Goal: Task Accomplishment & Management: Use online tool/utility

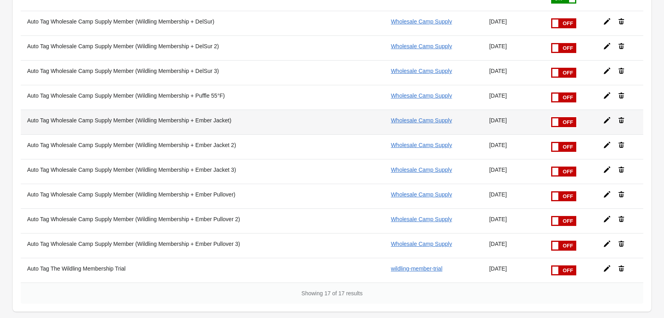
scroll to position [264, 0]
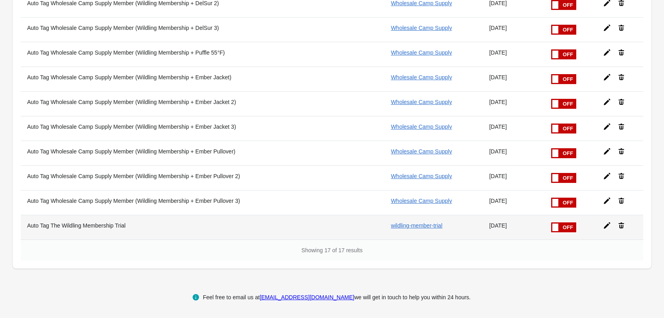
click at [566, 222] on span at bounding box center [551, 222] width 50 height 0
click at [0, 0] on input "checkbox" at bounding box center [0, 0] width 0 height 0
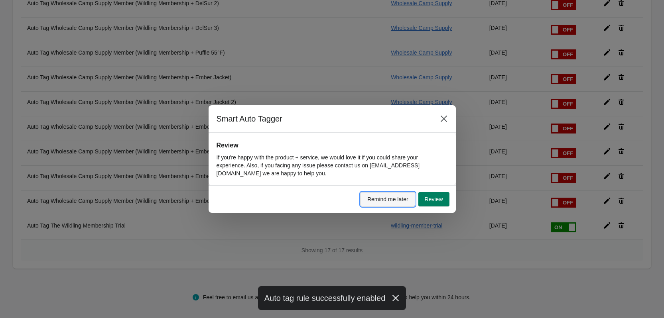
click at [381, 199] on span "Remind me later" at bounding box center [387, 199] width 41 height 6
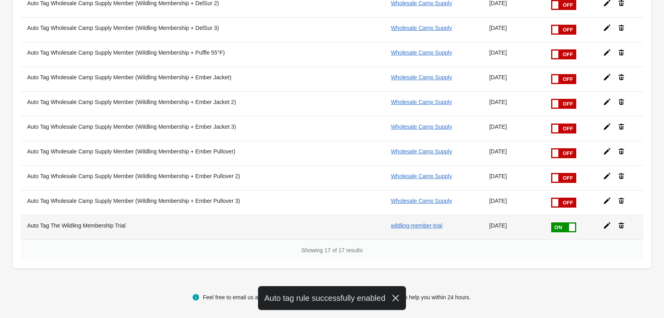
click at [92, 230] on th "Auto Tag The Wildling Membership Trial" at bounding box center [178, 227] width 314 height 25
click at [109, 226] on th "Auto Tag The Wildling Membership Trial" at bounding box center [178, 227] width 314 height 25
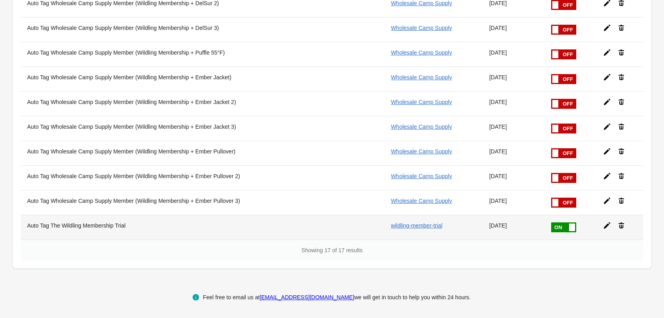
click at [416, 229] on td "wildling-member-trial" at bounding box center [433, 227] width 98 height 25
click at [403, 229] on td "wildling-member-trial" at bounding box center [433, 227] width 98 height 25
click at [91, 226] on th "Auto Tag The Wildling Membership Trial" at bounding box center [178, 227] width 314 height 25
click at [606, 225] on icon at bounding box center [606, 225] width 6 height 6
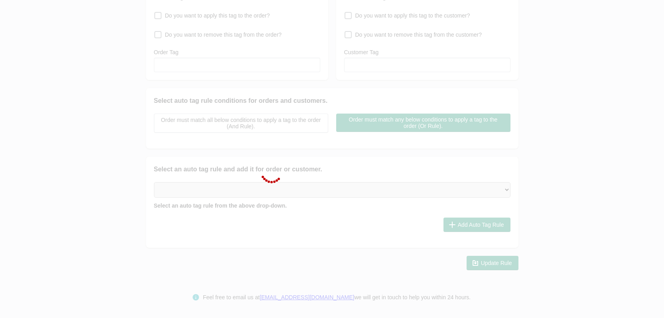
scroll to position [110, 0]
type input "Auto Tag The Wildling Membership Trial"
checkbox input "true"
type input "wildling-member-trial"
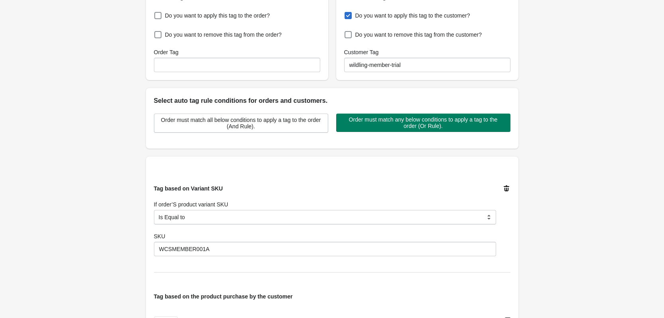
scroll to position [390, 0]
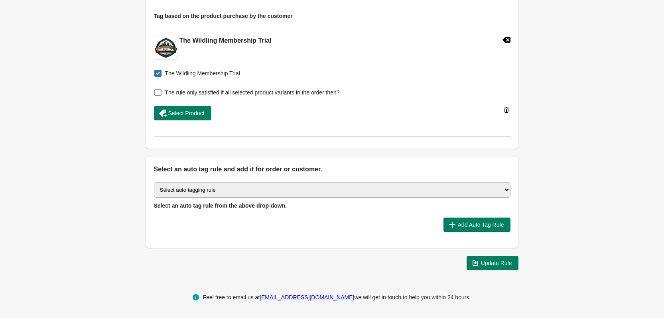
click at [371, 191] on select "Select auto tagging rule Tag by order amount Tag based on the order count (Volu…" at bounding box center [332, 190] width 356 height 16
click at [315, 188] on select "Select auto tagging rule Tag by order amount Tag based on the order count (Volu…" at bounding box center [332, 190] width 356 height 16
select select "23"
click at [154, 182] on select "Select auto tagging rule Tag by order amount Tag based on the order count (Volu…" at bounding box center [332, 190] width 356 height 16
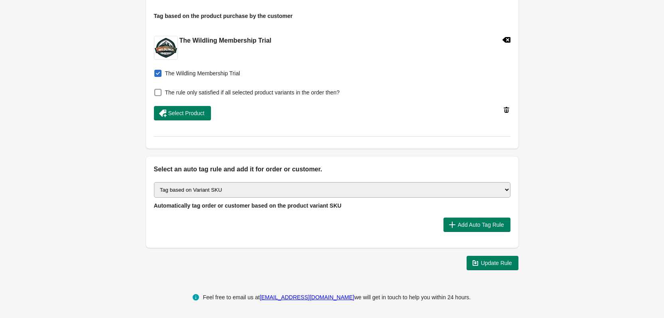
click at [324, 214] on div "Add Auto Tag Rule" at bounding box center [328, 221] width 363 height 21
click at [472, 226] on span "Add Auto Tag Rule" at bounding box center [481, 225] width 46 height 6
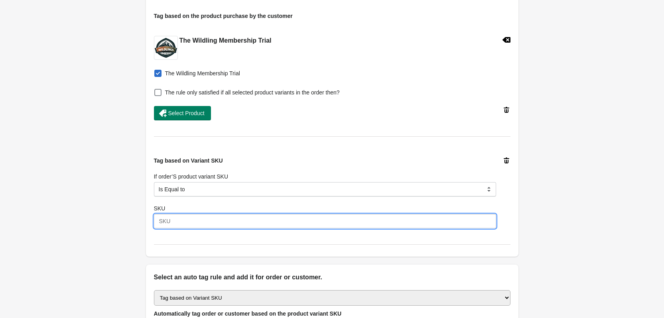
click at [187, 225] on input "SKU" at bounding box center [325, 221] width 342 height 14
paste input "WCSMEMBER001A"
type input "WCSMEMBER001A"
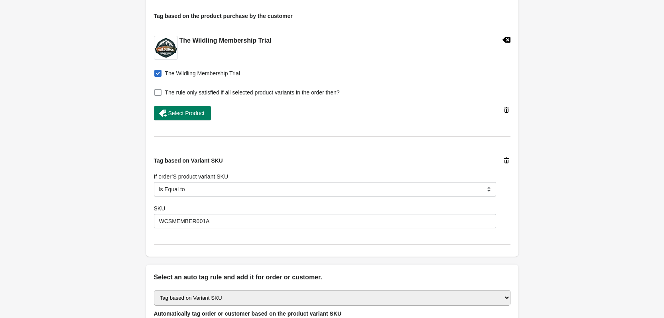
click at [487, 238] on div "Tag based on Variant SKU If order’S product variant SKU Is Equal to Contain Is …" at bounding box center [332, 193] width 356 height 104
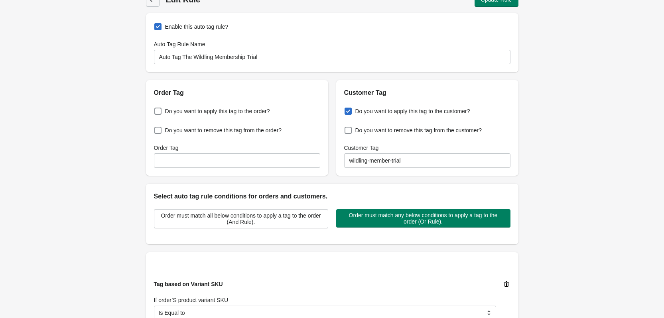
scroll to position [0, 0]
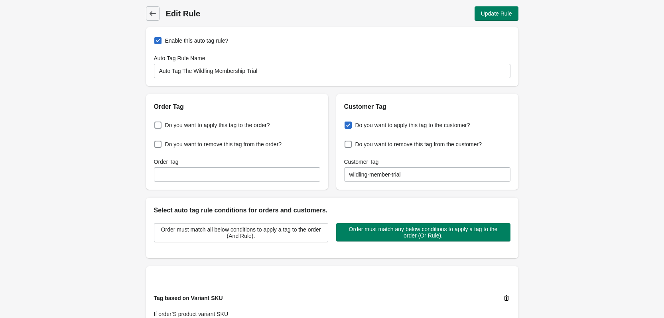
click at [158, 126] on span at bounding box center [157, 125] width 7 height 7
click at [156, 123] on input "Do you want to apply this tag to the order?" at bounding box center [156, 123] width 0 height 0
click at [157, 123] on span at bounding box center [157, 125] width 7 height 7
click at [156, 123] on input "Do you want to apply this tag to the order?" at bounding box center [156, 123] width 0 height 0
checkbox input "false"
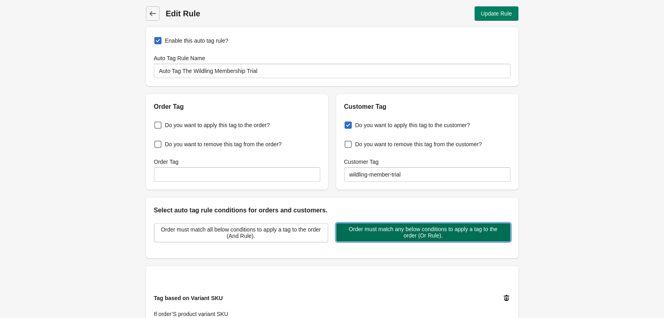
click at [477, 233] on span "Order must match any below conditions to apply a tag to the order (Or Rule)." at bounding box center [422, 232] width 161 height 13
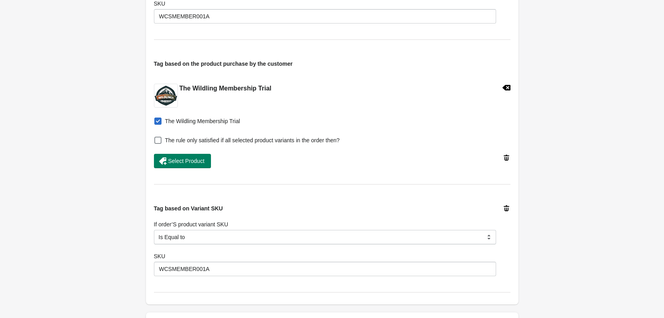
scroll to position [319, 0]
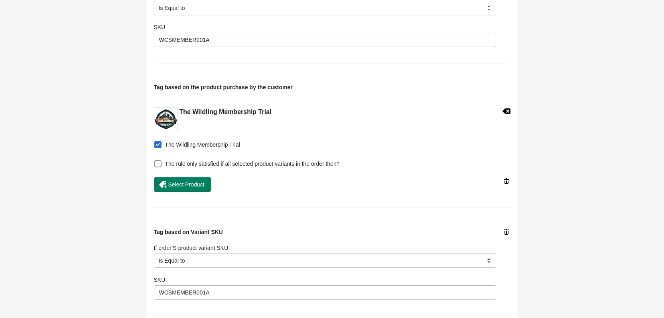
click at [508, 232] on icon at bounding box center [506, 232] width 8 height 8
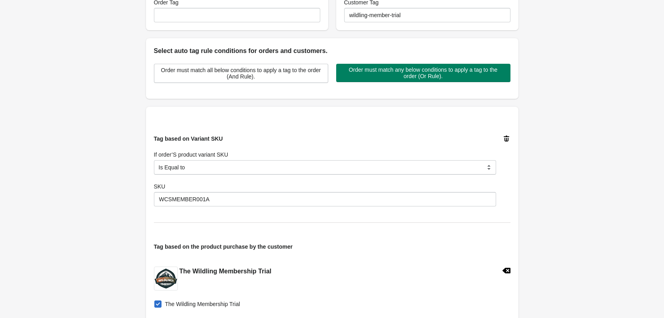
scroll to position [0, 0]
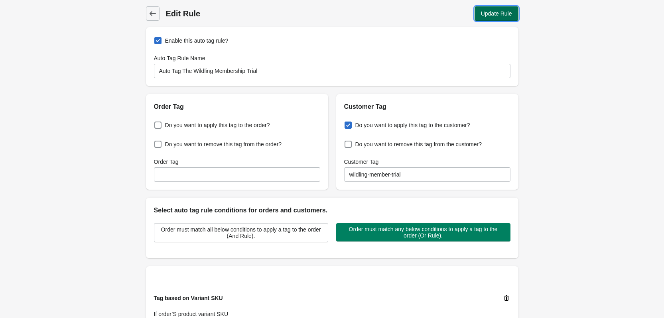
click at [499, 9] on button "Update Rule" at bounding box center [496, 13] width 44 height 14
